Goal: Entertainment & Leisure: Consume media (video, audio)

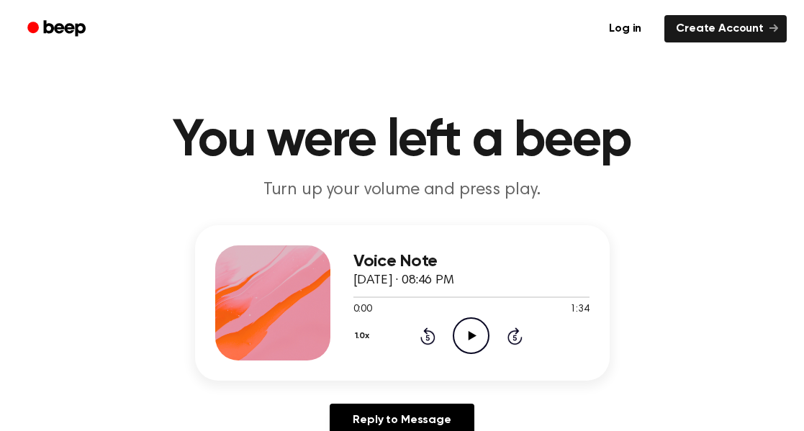
click at [473, 330] on icon "Play Audio" at bounding box center [470, 335] width 37 height 37
click at [472, 350] on icon "Play Audio" at bounding box center [470, 335] width 37 height 37
click at [470, 329] on icon "Play Audio" at bounding box center [470, 335] width 37 height 37
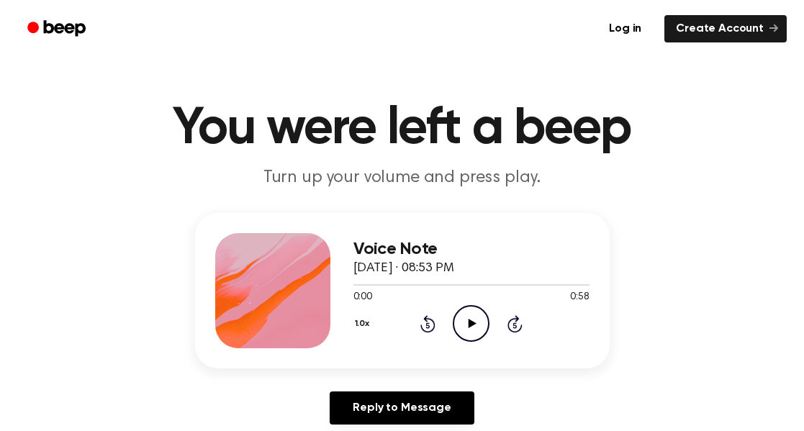
scroll to position [14, 0]
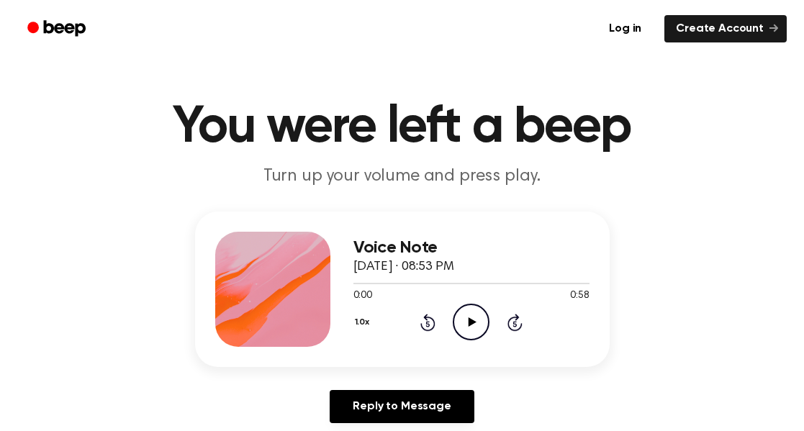
click at [480, 329] on icon "Play Audio" at bounding box center [470, 322] width 37 height 37
